Goal: Task Accomplishment & Management: Use online tool/utility

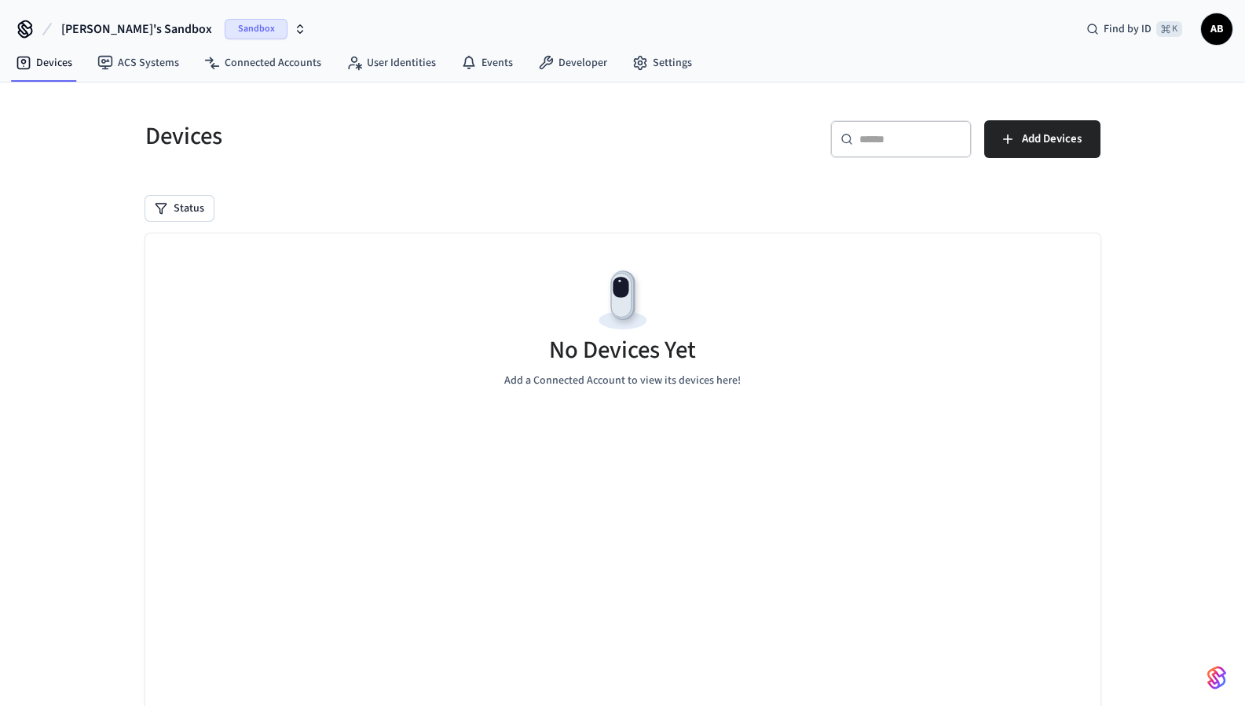
click at [294, 31] on icon "button" at bounding box center [300, 29] width 13 height 13
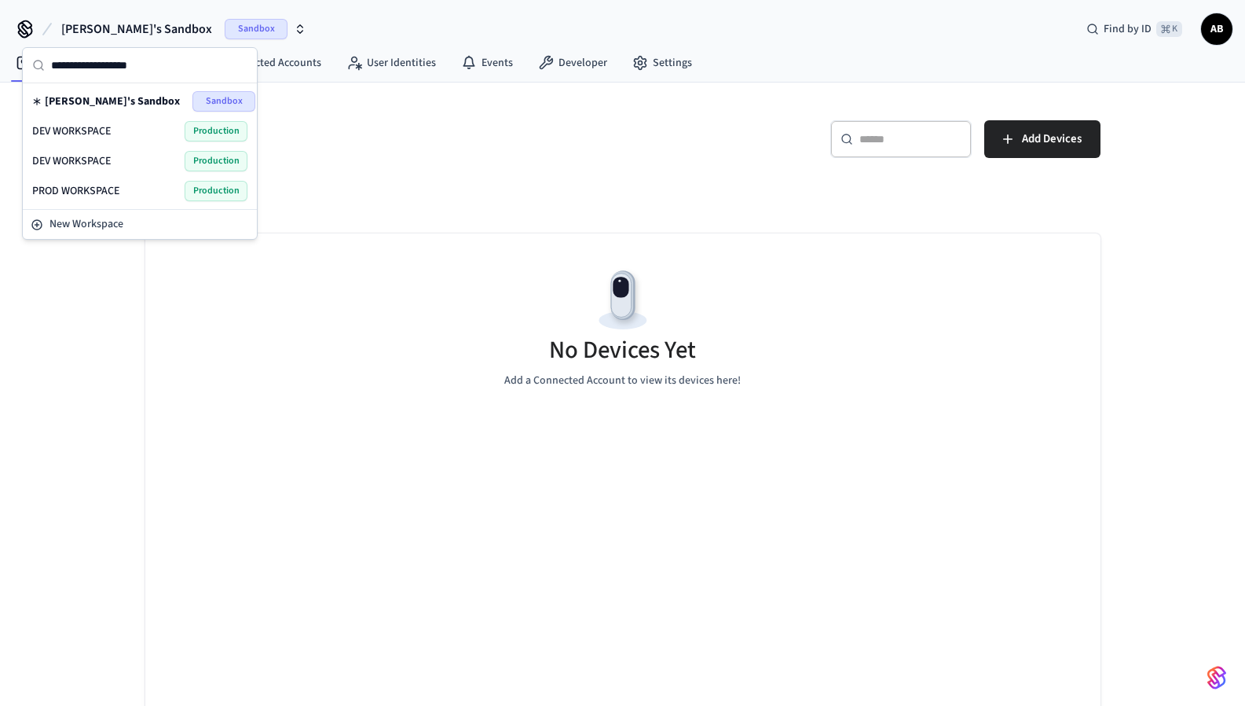
click at [94, 100] on span "[PERSON_NAME]'s Sandbox" at bounding box center [112, 102] width 135 height 16
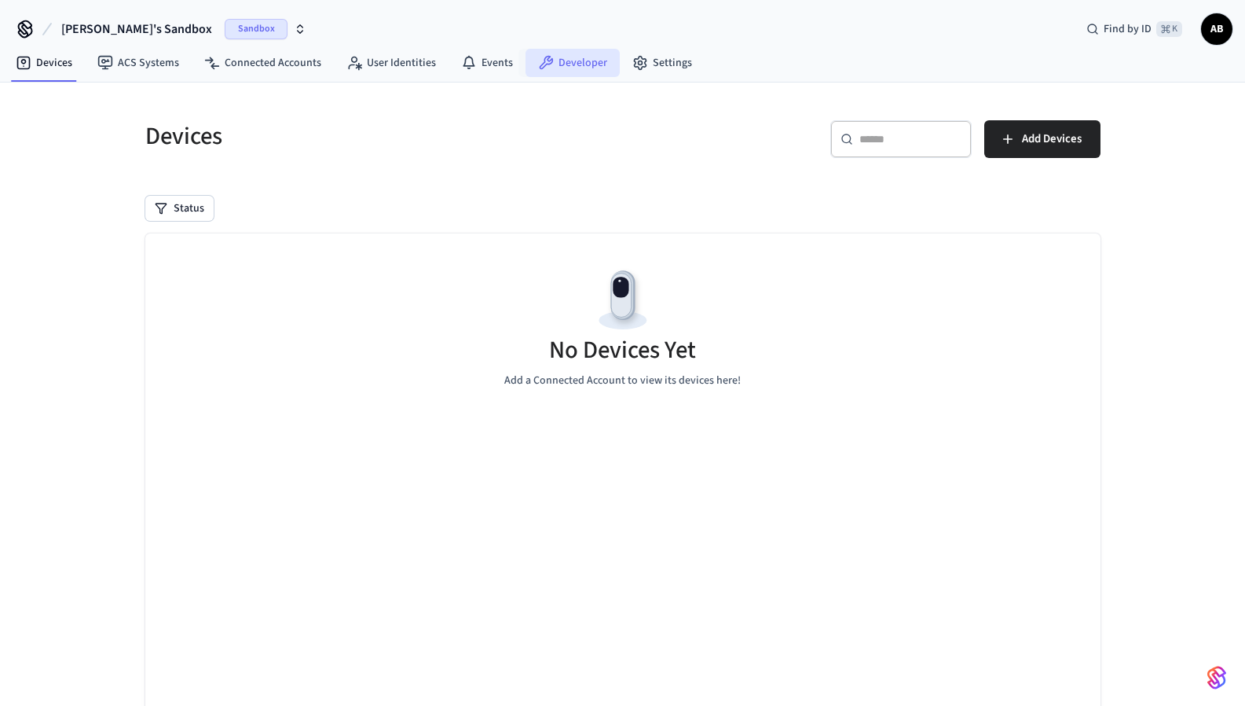
click at [570, 66] on link "Developer" at bounding box center [573, 63] width 94 height 28
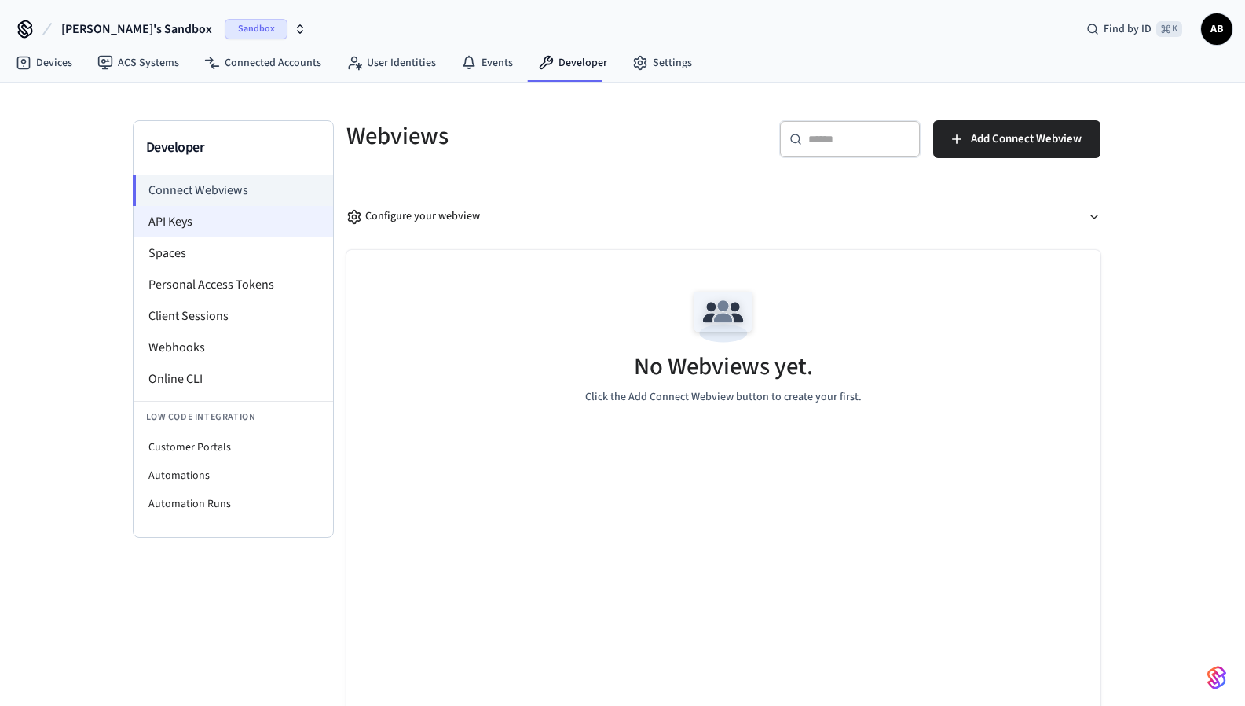
click at [211, 230] on li "API Keys" at bounding box center [234, 221] width 200 height 31
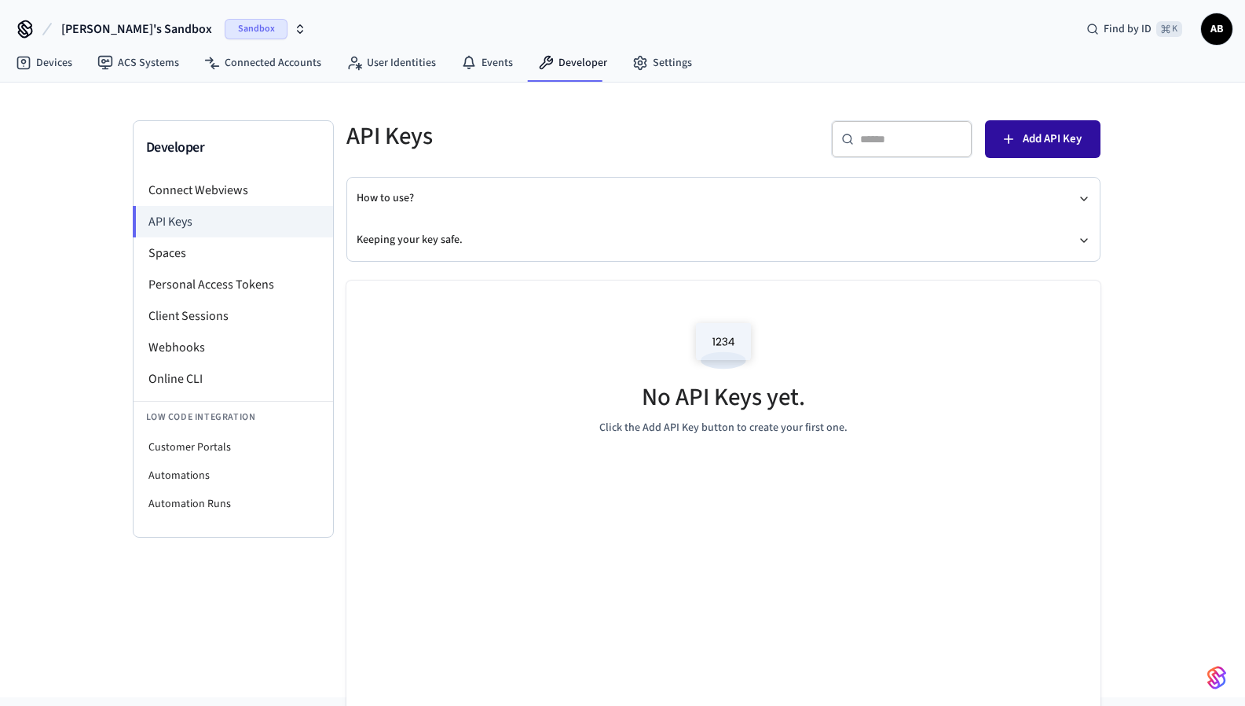
click at [1042, 143] on span "Add API Key" at bounding box center [1052, 139] width 59 height 20
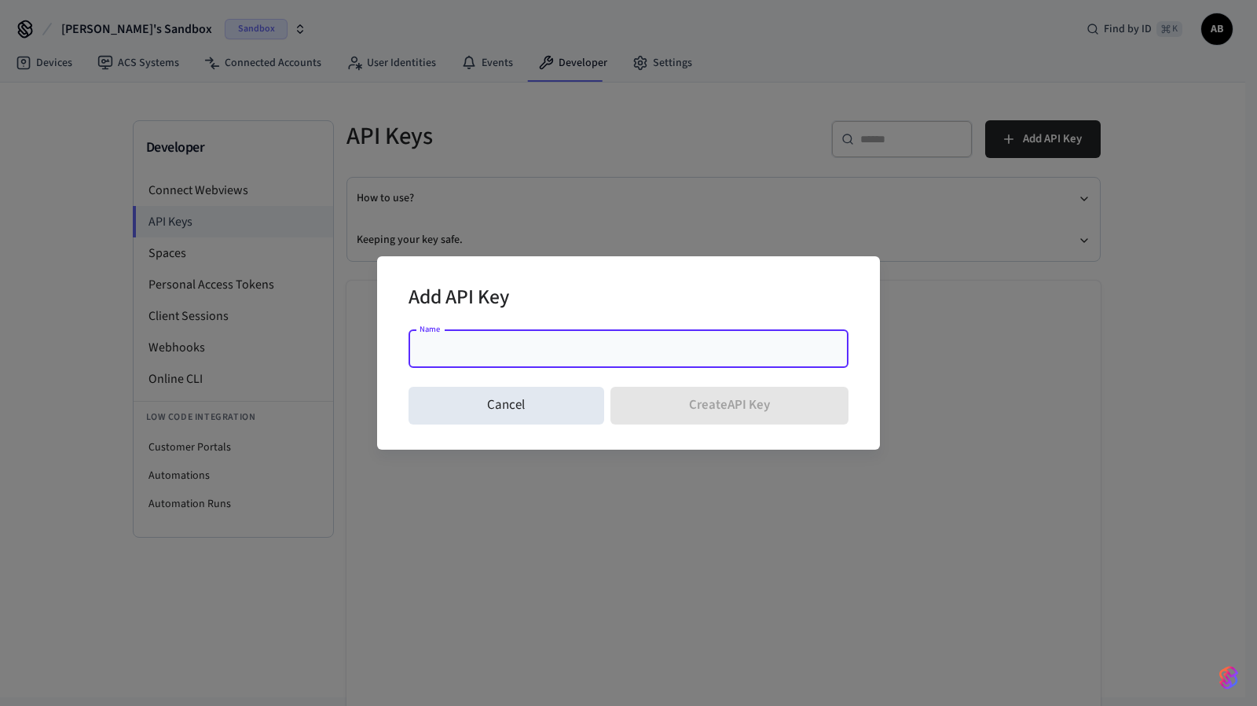
click at [583, 336] on div "Name" at bounding box center [629, 349] width 440 height 38
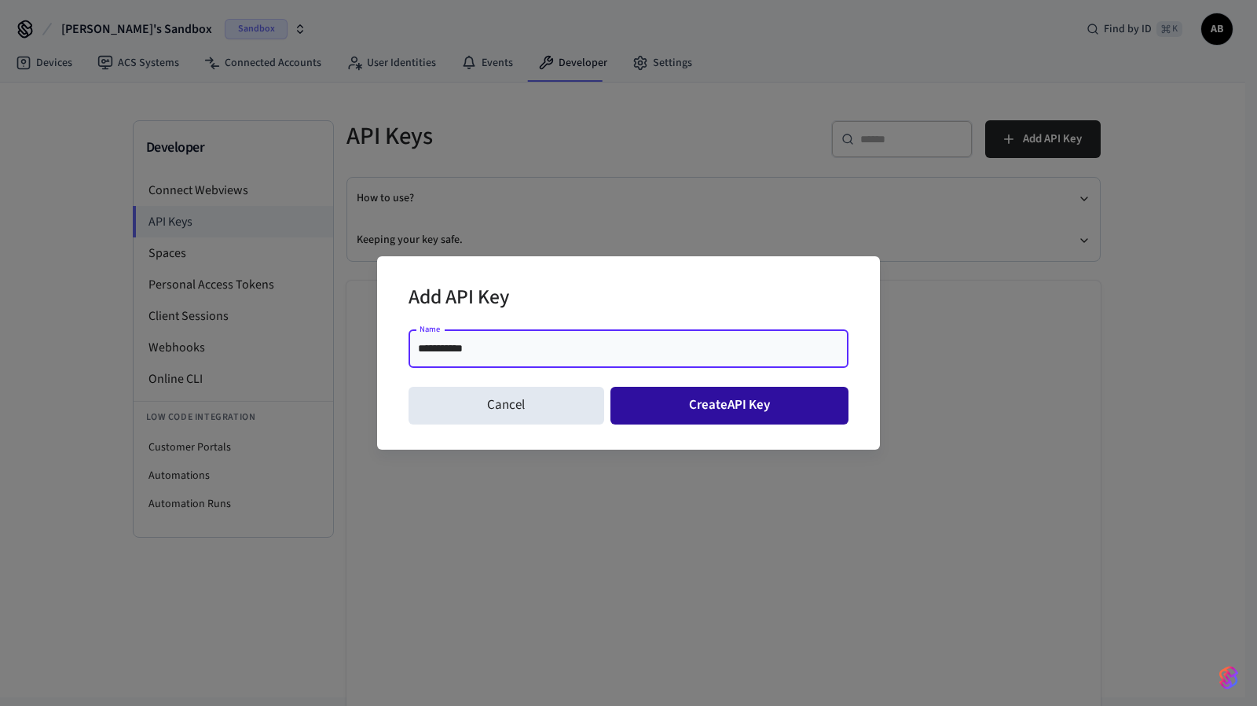
type input "**********"
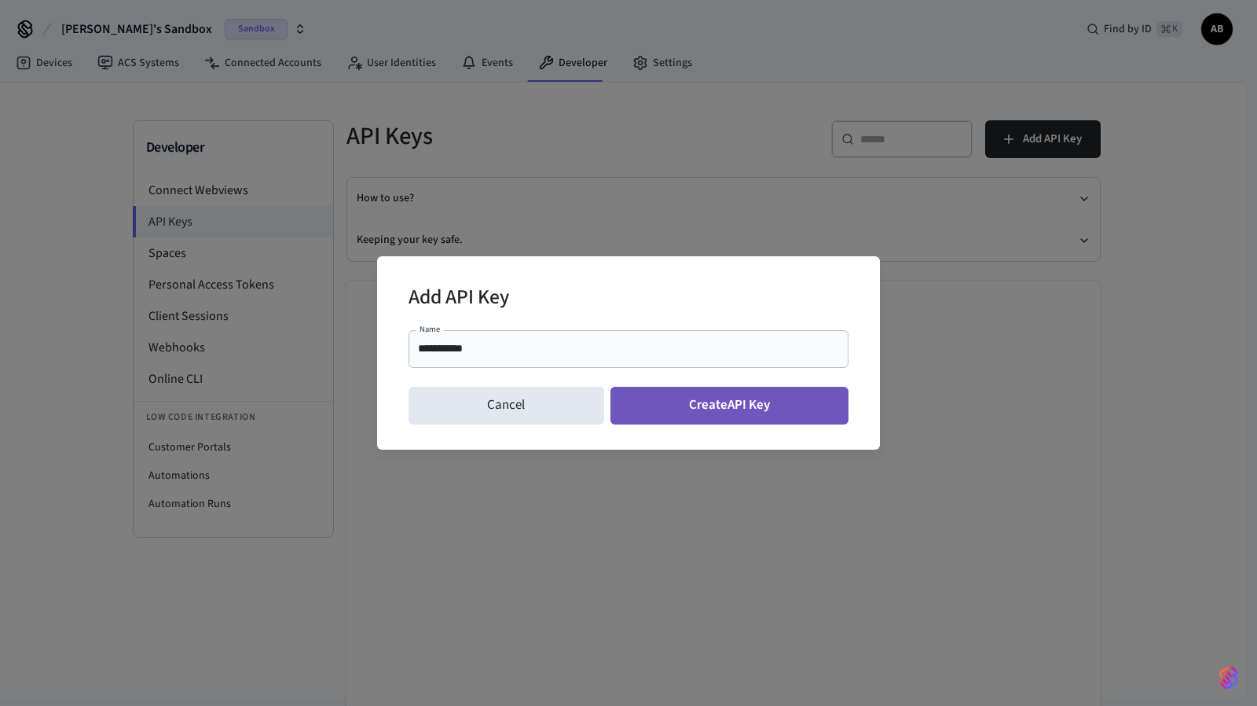
click at [768, 409] on button "Create API Key" at bounding box center [730, 406] width 239 height 38
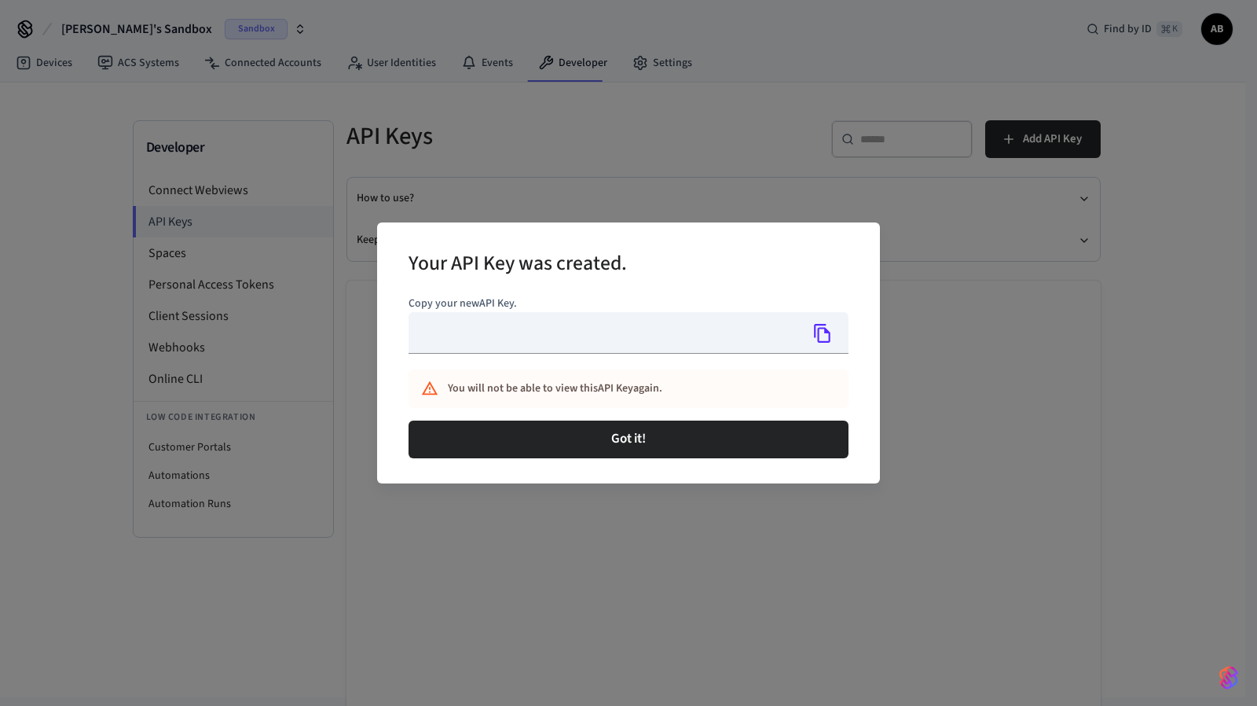
type input "**********"
click at [820, 331] on icon "Copy" at bounding box center [822, 333] width 20 height 20
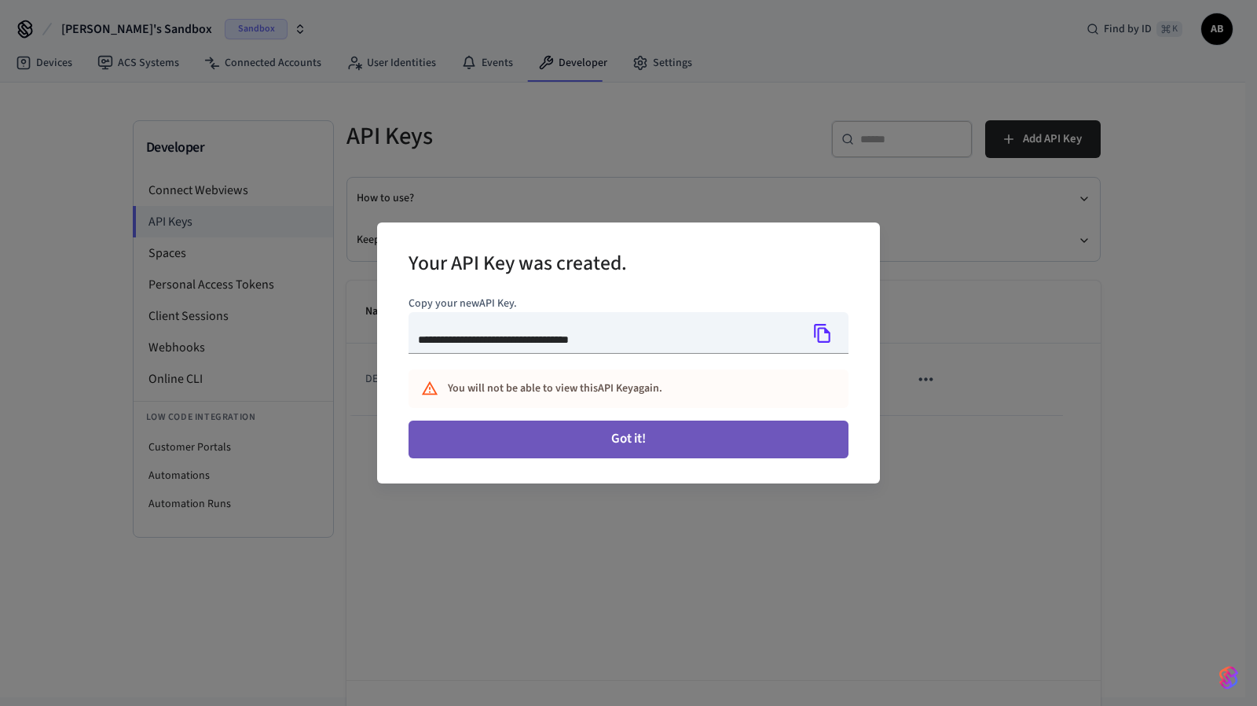
click at [640, 438] on button "Got it!" at bounding box center [629, 439] width 440 height 38
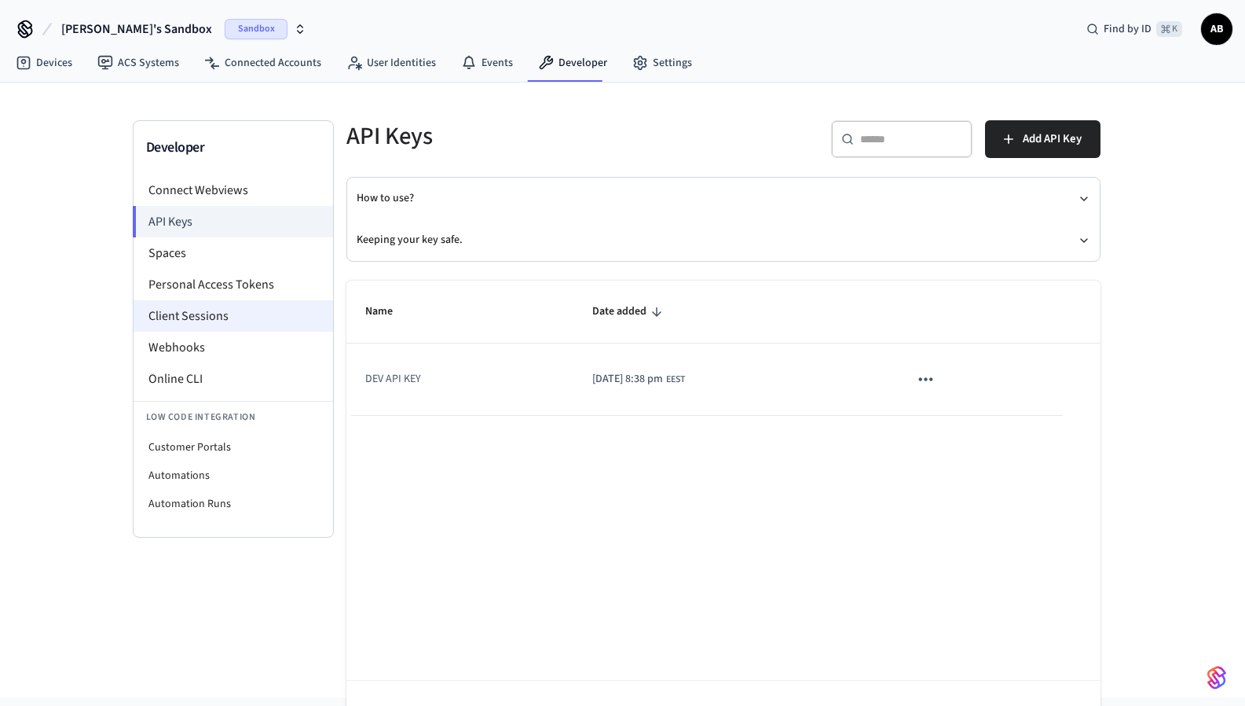
click at [189, 311] on li "Client Sessions" at bounding box center [234, 315] width 200 height 31
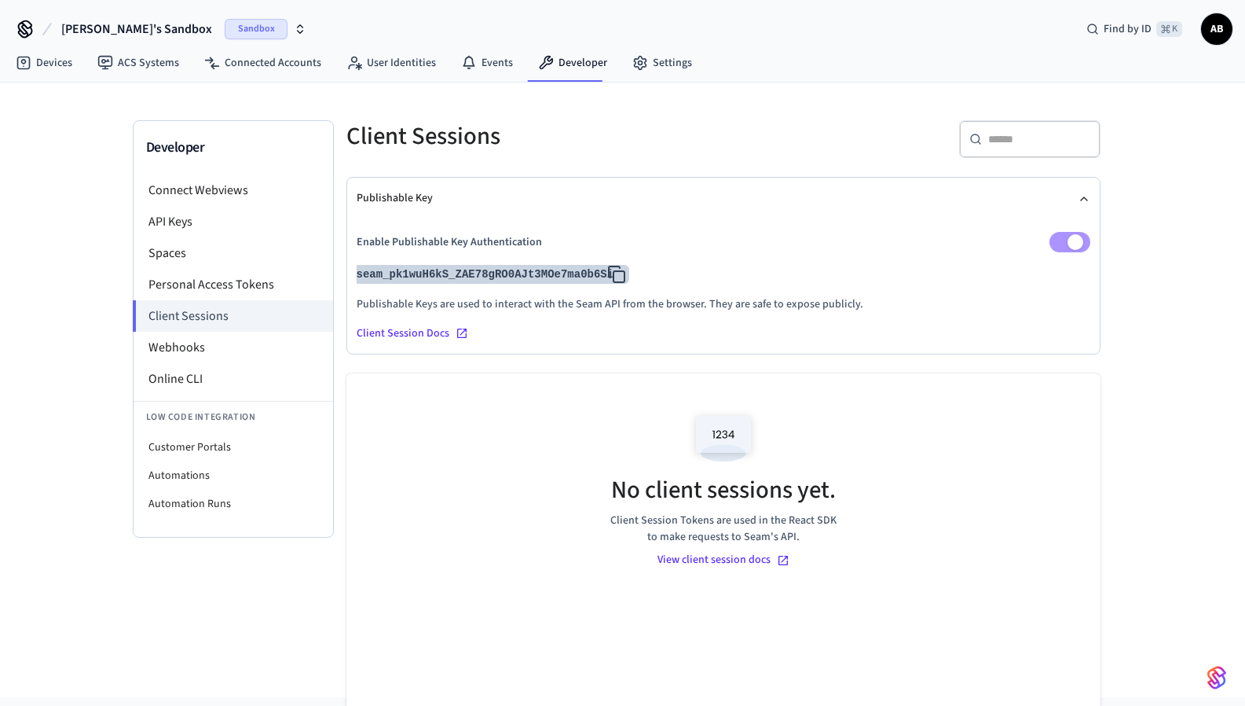
click at [536, 275] on button "seam_pk1wuH6kS_ZAE78gRO0AJt3MOe7ma0b6Si" at bounding box center [492, 274] width 277 height 19
